Goal: Task Accomplishment & Management: Manage account settings

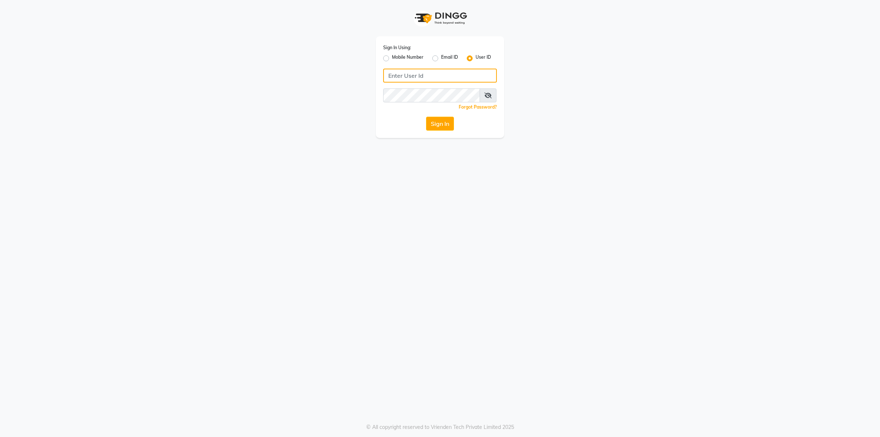
type input "9136087767"
click at [430, 74] on input "9136087767" at bounding box center [440, 76] width 114 height 14
click at [386, 139] on div "Sign In Using: Mobile Number Email ID User ID 9136087767 Remember me Forgot Pas…" at bounding box center [440, 218] width 880 height 437
click at [440, 127] on button "Sign In" at bounding box center [440, 124] width 28 height 14
click at [392, 57] on label "Mobile Number" at bounding box center [408, 58] width 32 height 9
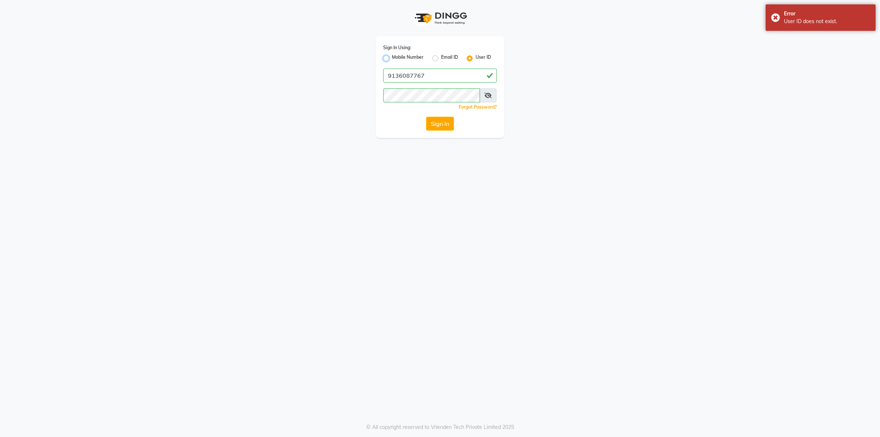
click at [392, 57] on input "Mobile Number" at bounding box center [394, 56] width 5 height 5
radio input "true"
radio input "false"
click at [448, 72] on input "Username" at bounding box center [452, 76] width 89 height 14
type input "9136087767"
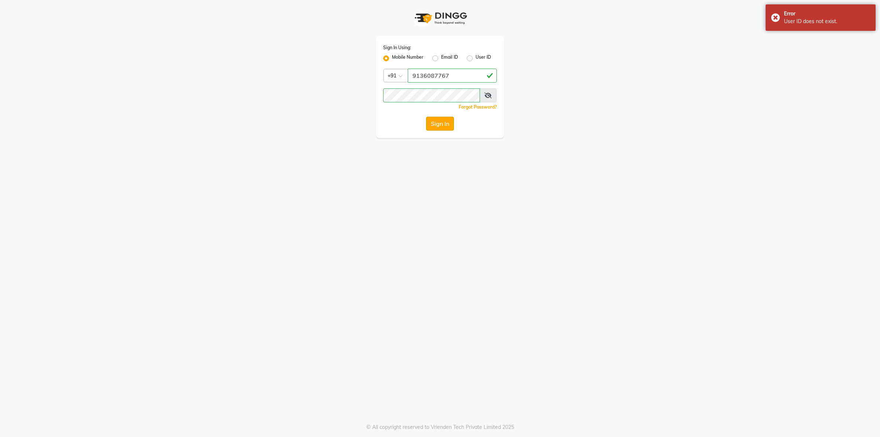
click at [437, 128] on button "Sign In" at bounding box center [440, 124] width 28 height 14
